Goal: Information Seeking & Learning: Compare options

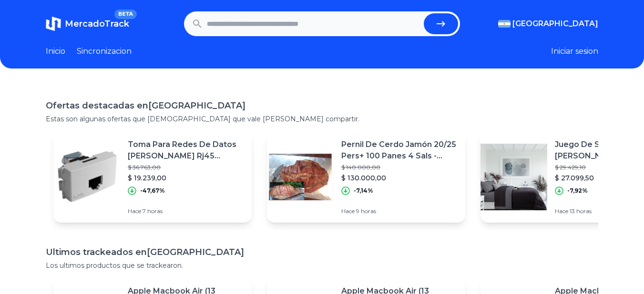
scroll to position [0, 7]
click at [560, 157] on p "Juego De Sábanas [PERSON_NAME] Microfibra Premium 2 1/2 Plaza" at bounding box center [613, 150] width 116 height 23
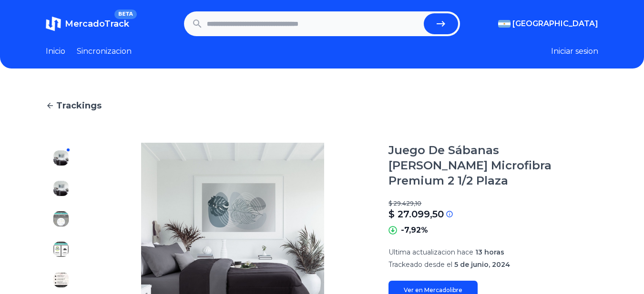
click at [239, 20] on input "text" at bounding box center [313, 23] width 213 height 21
type input "**********"
click at [424, 13] on button "submit" at bounding box center [441, 23] width 34 height 21
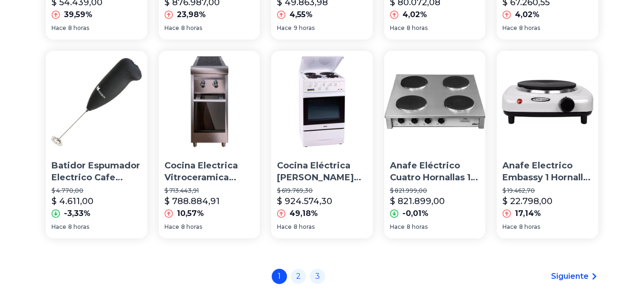
scroll to position [648, 0]
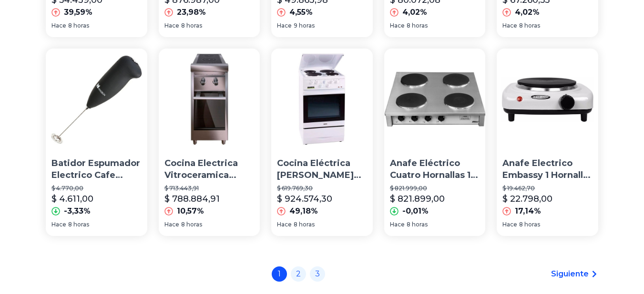
click at [312, 174] on p "Cocina Eléctrica [PERSON_NAME] Metal 4 Hc Tapa/timer 23010/6 Jarse Mm" at bounding box center [322, 170] width 90 height 24
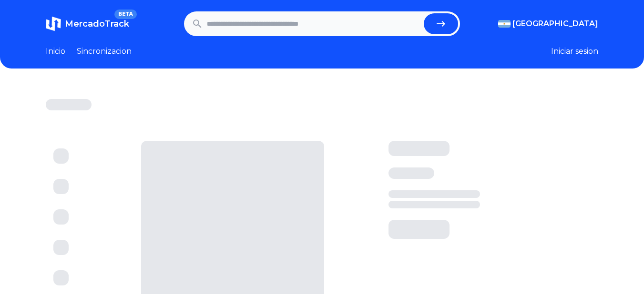
click at [312, 174] on div at bounding box center [232, 232] width 183 height 183
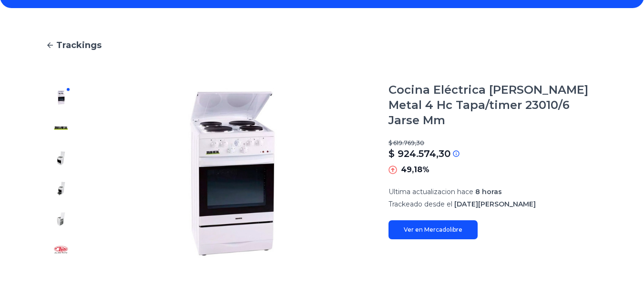
scroll to position [63, 0]
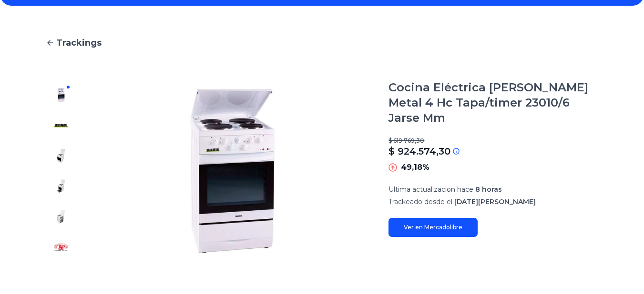
click at [62, 155] on img at bounding box center [60, 156] width 15 height 15
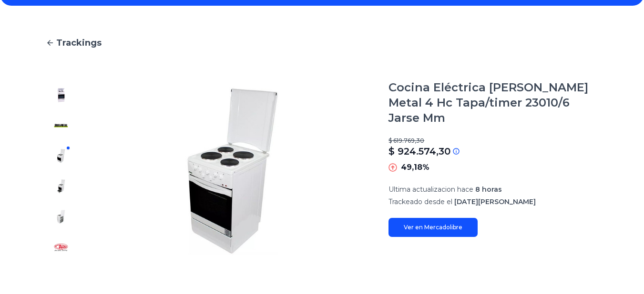
click at [61, 191] on img at bounding box center [60, 186] width 15 height 15
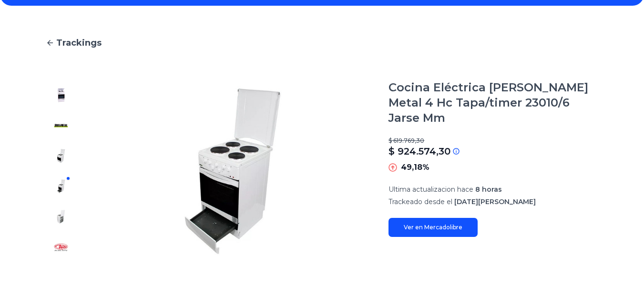
click at [59, 218] on img at bounding box center [60, 217] width 15 height 15
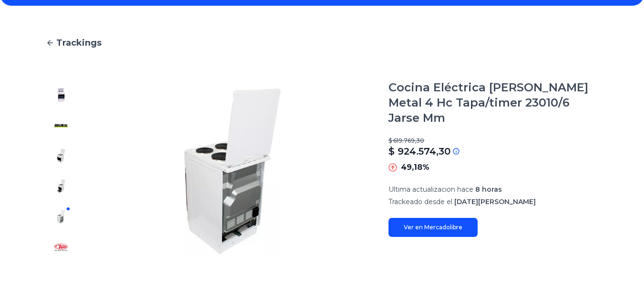
click at [60, 187] on img at bounding box center [60, 186] width 15 height 15
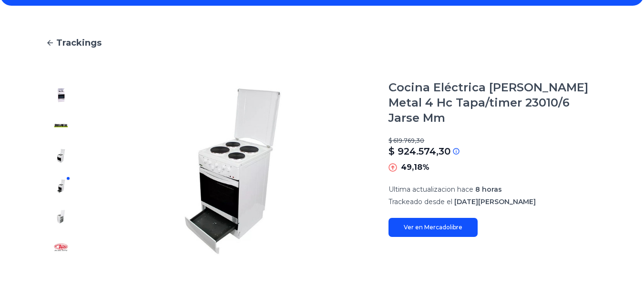
click at [56, 157] on img at bounding box center [60, 156] width 15 height 15
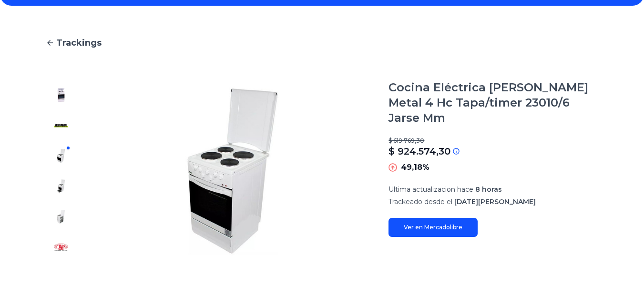
click at [63, 88] on img at bounding box center [60, 95] width 15 height 15
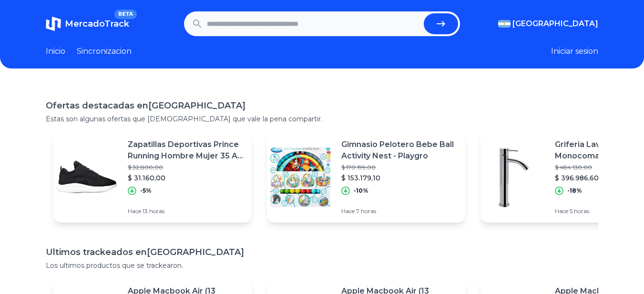
click at [245, 20] on input "text" at bounding box center [313, 23] width 213 height 21
type input "**********"
click at [424, 13] on button "submit" at bounding box center [441, 23] width 34 height 21
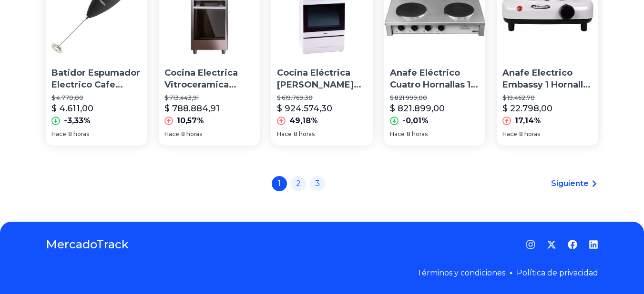
scroll to position [744, 0]
click at [300, 183] on link "2" at bounding box center [298, 182] width 15 height 15
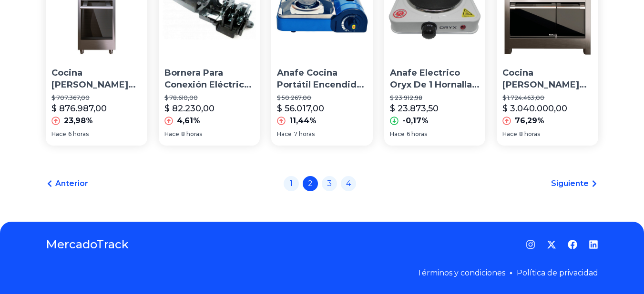
scroll to position [744, 0]
click at [333, 183] on link "3" at bounding box center [329, 182] width 15 height 15
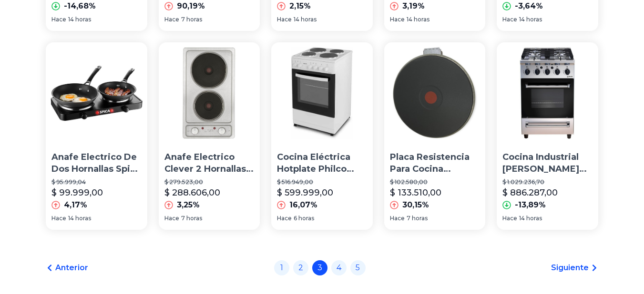
scroll to position [744, 0]
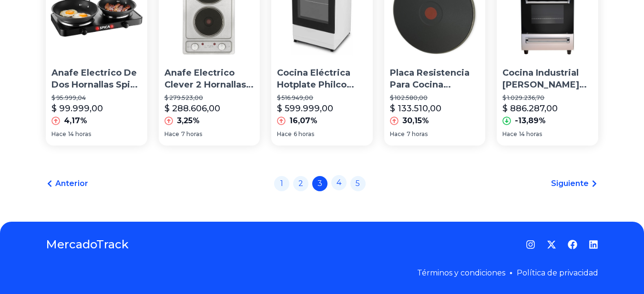
click at [340, 185] on link "4" at bounding box center [338, 182] width 15 height 15
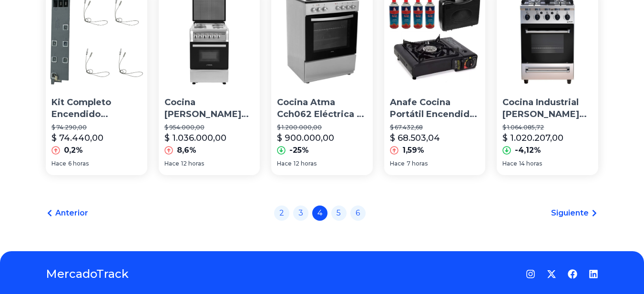
scroll to position [724, 0]
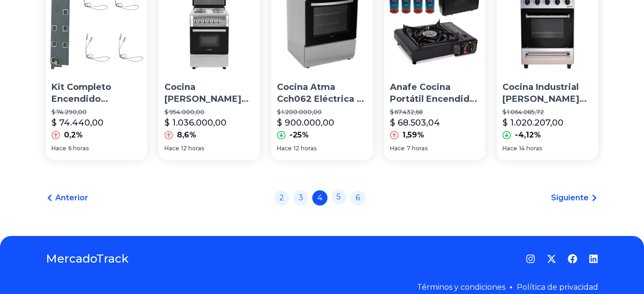
click at [342, 205] on link "5" at bounding box center [338, 197] width 15 height 15
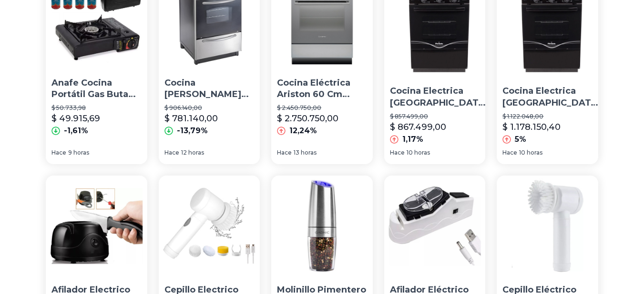
scroll to position [133, 0]
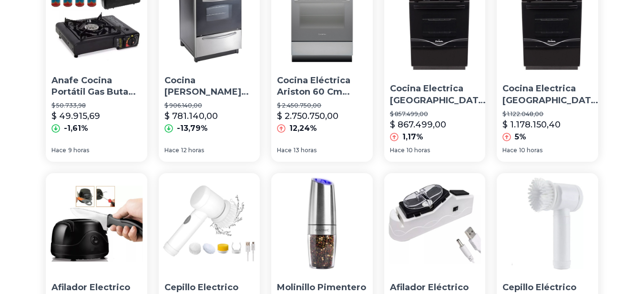
click at [220, 84] on p "Cocina [PERSON_NAME] Cexg Eléctrica 4 Hornallas Plateada 220v Puerta Con Visor" at bounding box center [209, 87] width 90 height 24
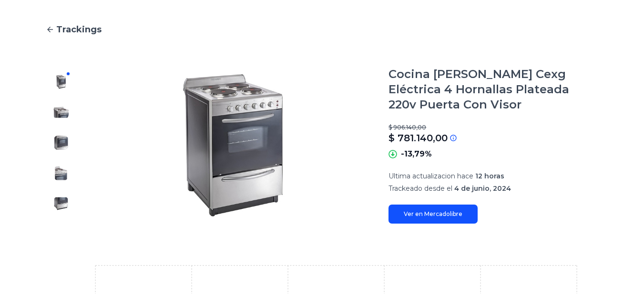
scroll to position [95, 0]
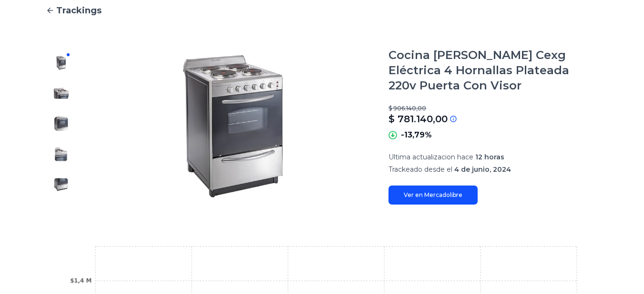
click at [65, 94] on img at bounding box center [60, 93] width 15 height 15
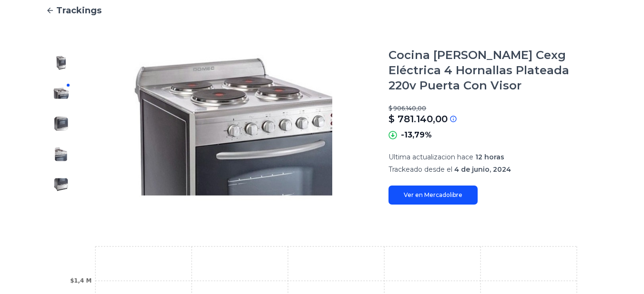
click at [61, 123] on img at bounding box center [60, 123] width 15 height 15
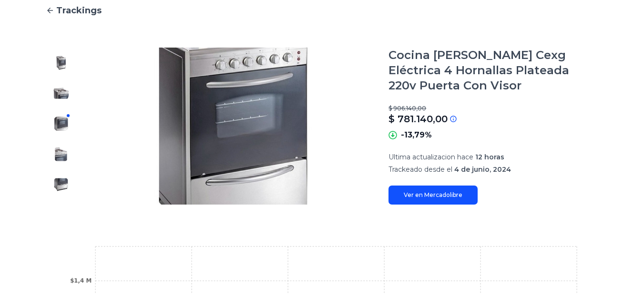
click at [59, 159] on img at bounding box center [60, 154] width 15 height 15
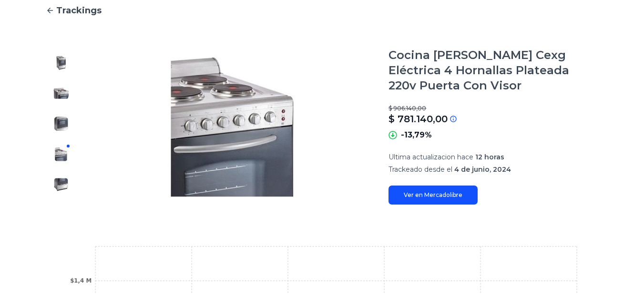
click at [60, 185] on img at bounding box center [60, 184] width 15 height 15
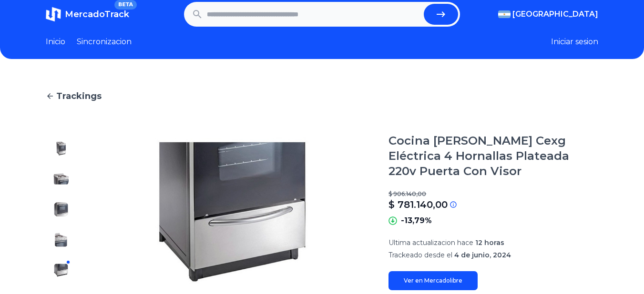
scroll to position [0, 0]
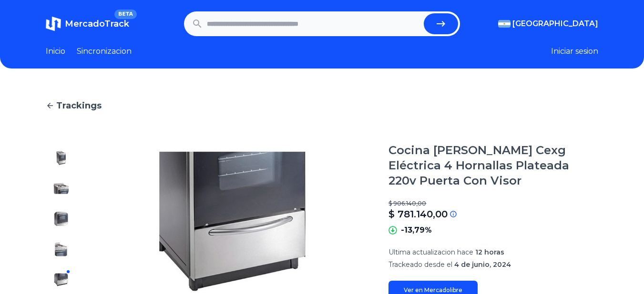
type input "**********"
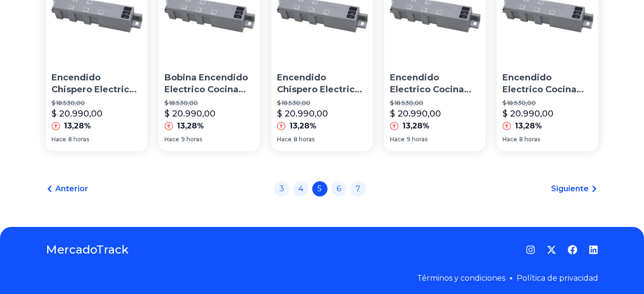
scroll to position [744, 0]
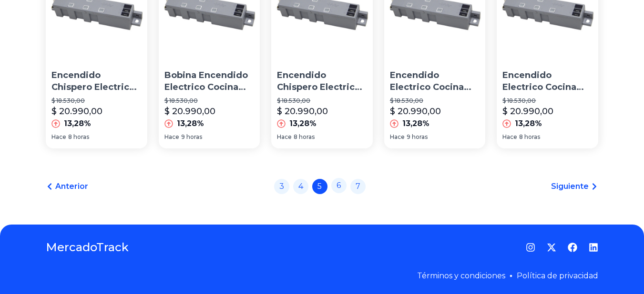
click at [343, 182] on link "6" at bounding box center [338, 185] width 15 height 15
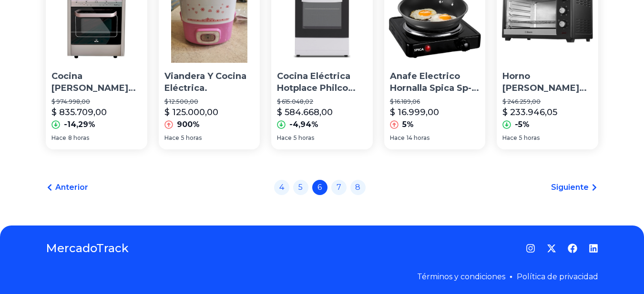
scroll to position [744, 0]
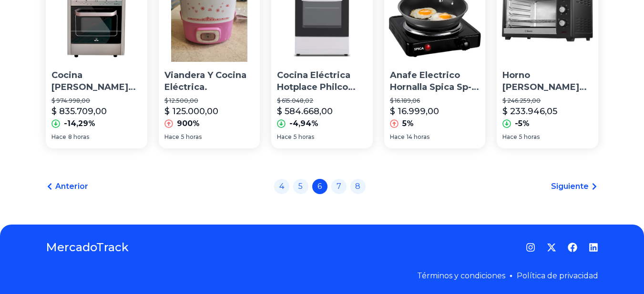
click at [343, 182] on link "7" at bounding box center [338, 186] width 15 height 15
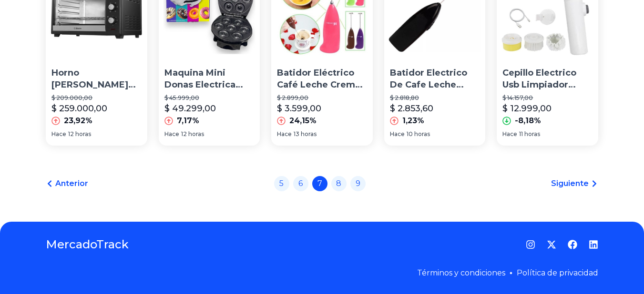
scroll to position [744, 0]
click at [343, 182] on link "8" at bounding box center [338, 183] width 15 height 15
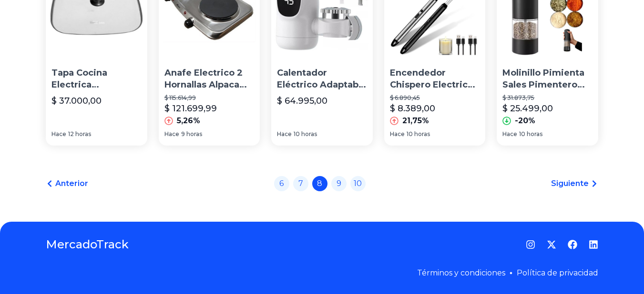
scroll to position [743, 0]
click at [339, 186] on link "9" at bounding box center [338, 182] width 15 height 15
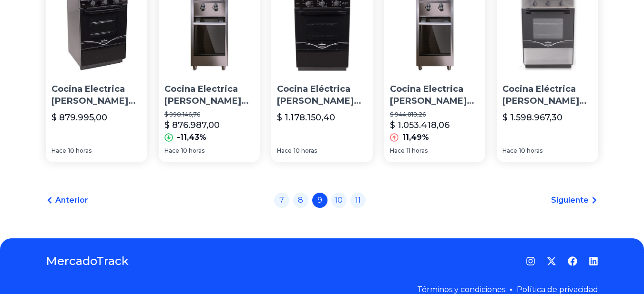
scroll to position [744, 0]
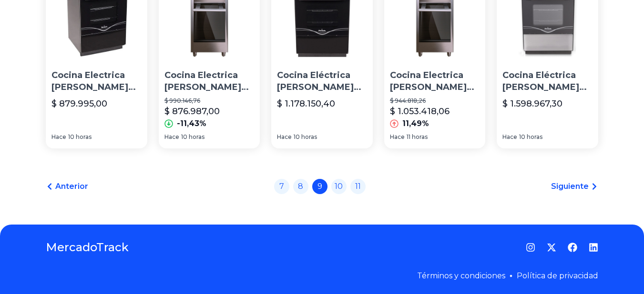
click at [339, 186] on link "10" at bounding box center [338, 186] width 15 height 15
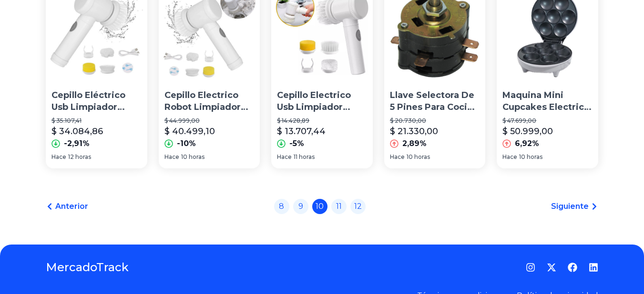
scroll to position [744, 0]
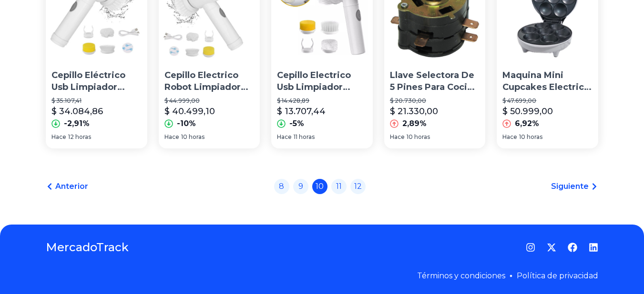
click at [339, 186] on link "11" at bounding box center [338, 186] width 15 height 15
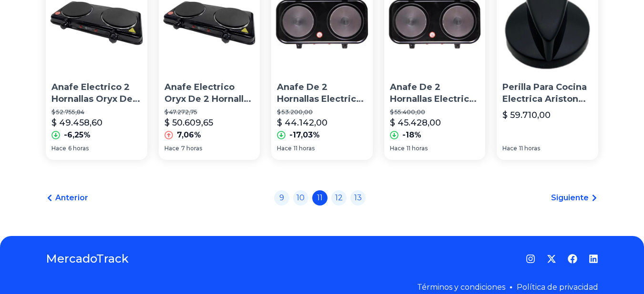
scroll to position [743, 0]
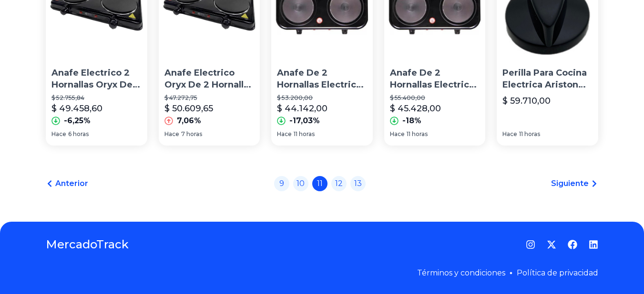
click at [339, 186] on link "12" at bounding box center [338, 183] width 15 height 15
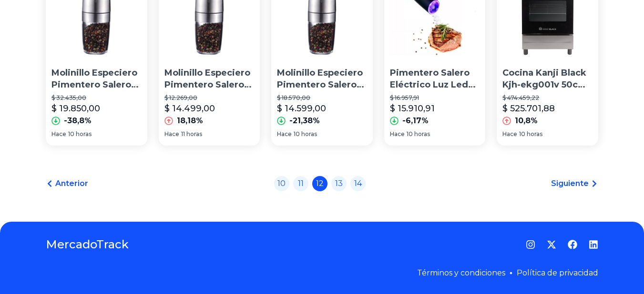
scroll to position [724, 0]
click at [339, 186] on link "13" at bounding box center [338, 183] width 15 height 15
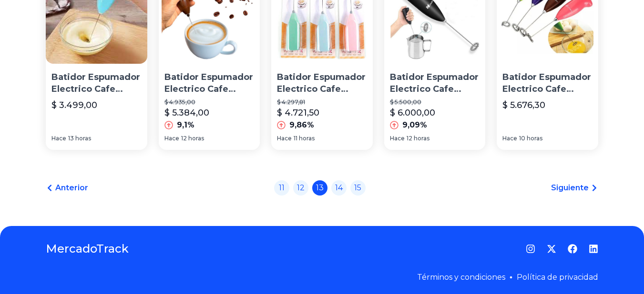
scroll to position [744, 0]
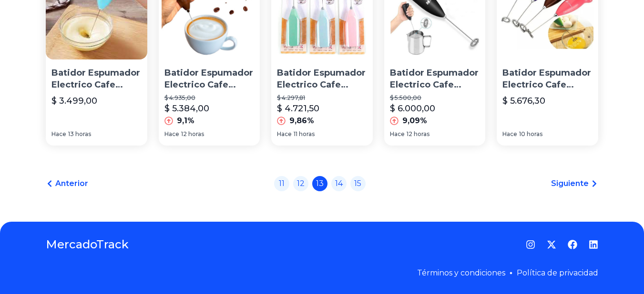
click at [339, 186] on link "14" at bounding box center [338, 183] width 15 height 15
